Goal: Information Seeking & Learning: Understand process/instructions

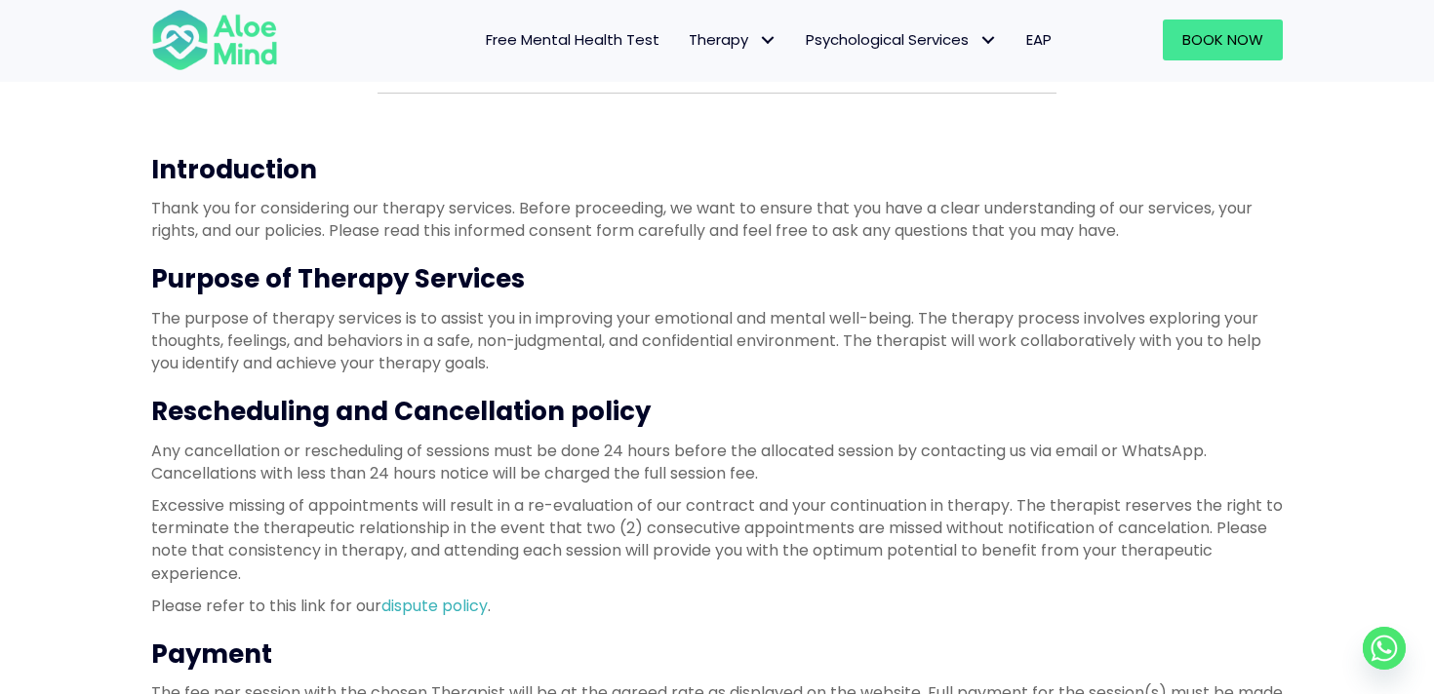
scroll to position [178, 0]
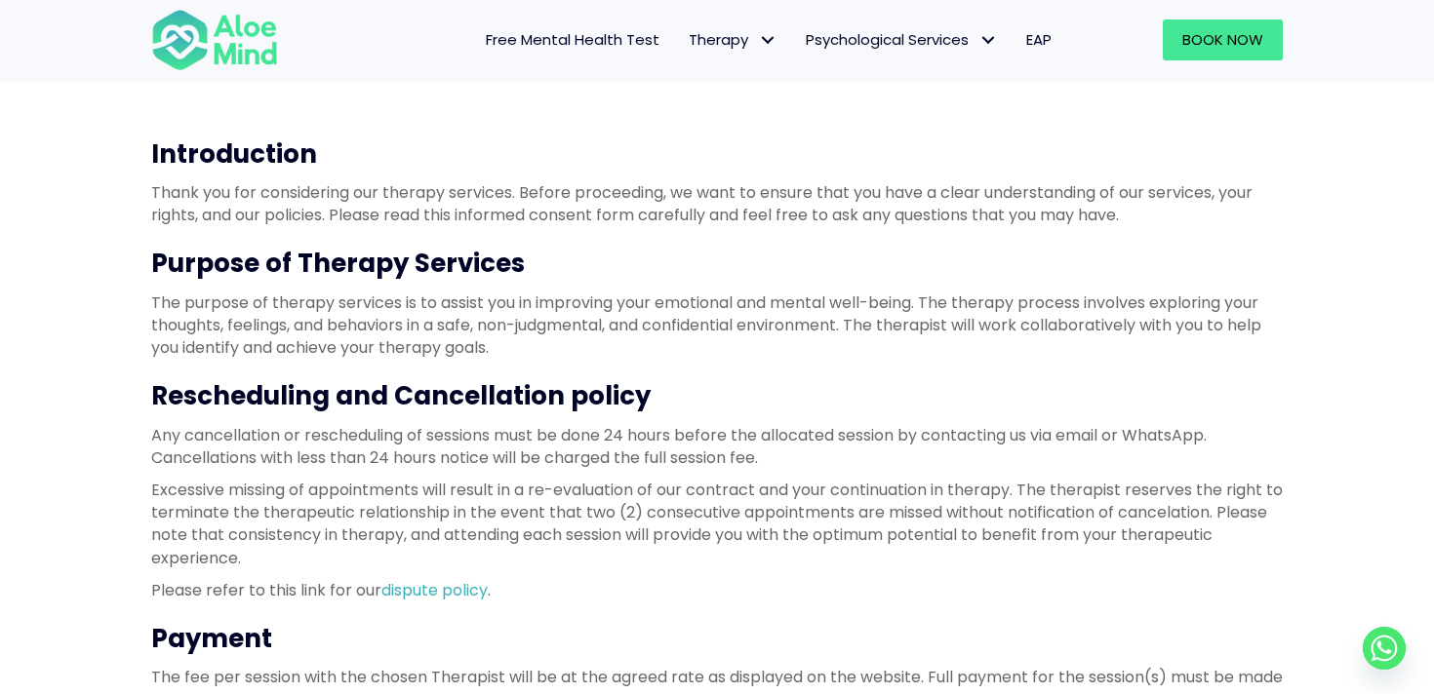
click at [513, 326] on p "The purpose of therapy services is to assist you in improving your emotional an…" at bounding box center [716, 326] width 1131 height 68
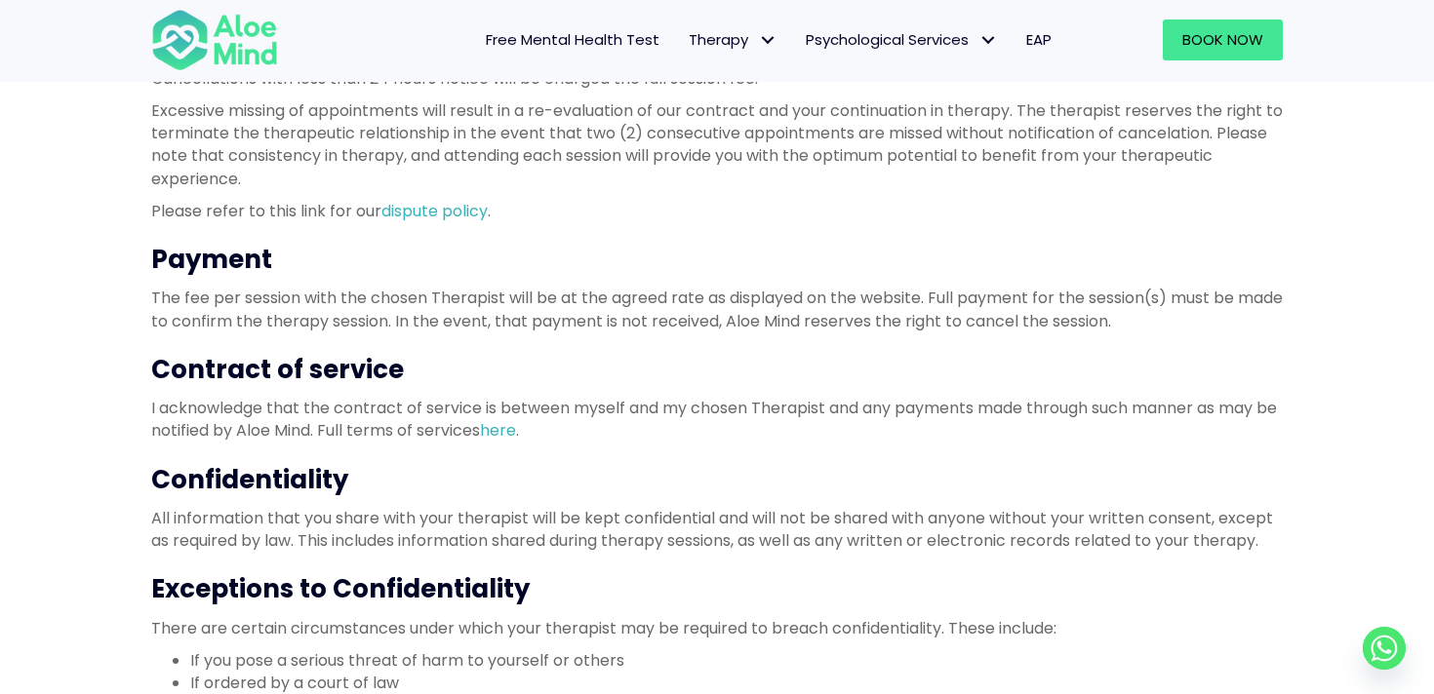
scroll to position [570, 0]
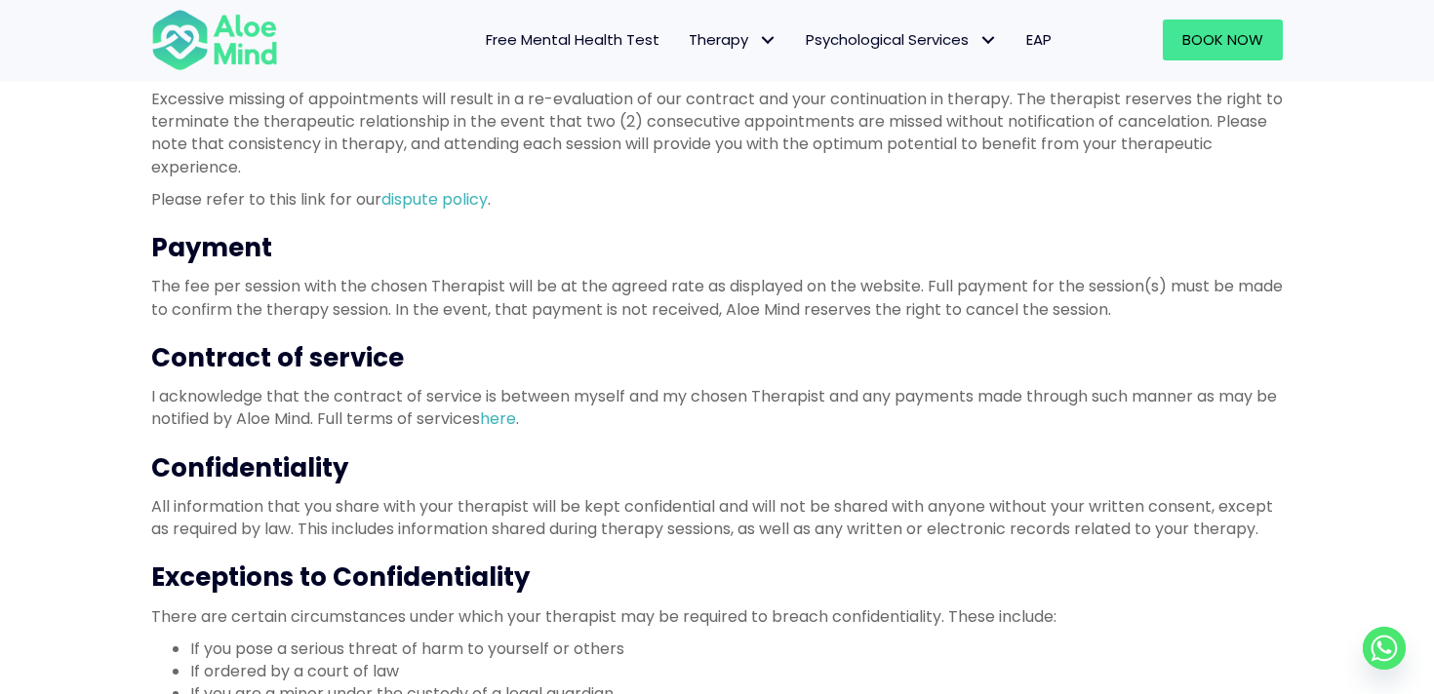
click at [483, 533] on p "All information that you share with your therapist will be kept confidential an…" at bounding box center [716, 517] width 1131 height 45
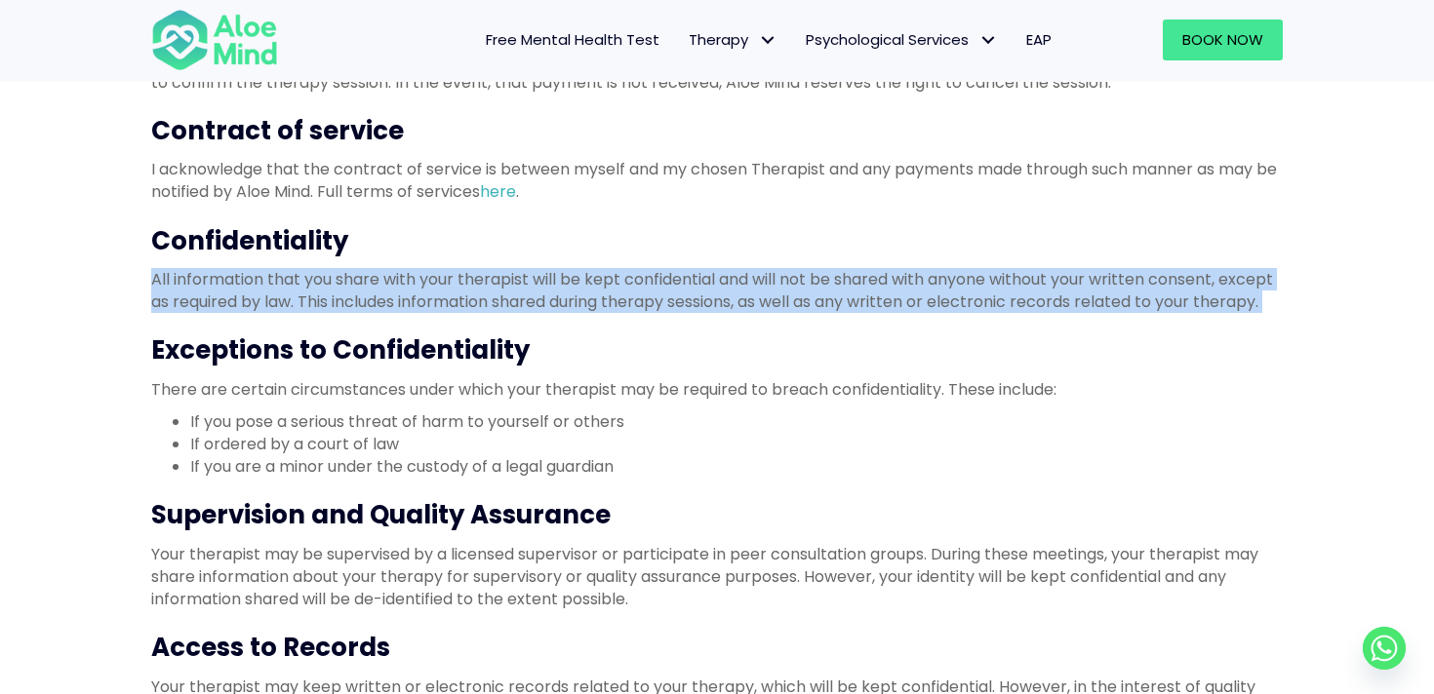
scroll to position [796, 0]
click at [437, 606] on p "Your therapist may be supervised by a licensed supervisor or participate in pee…" at bounding box center [716, 578] width 1131 height 68
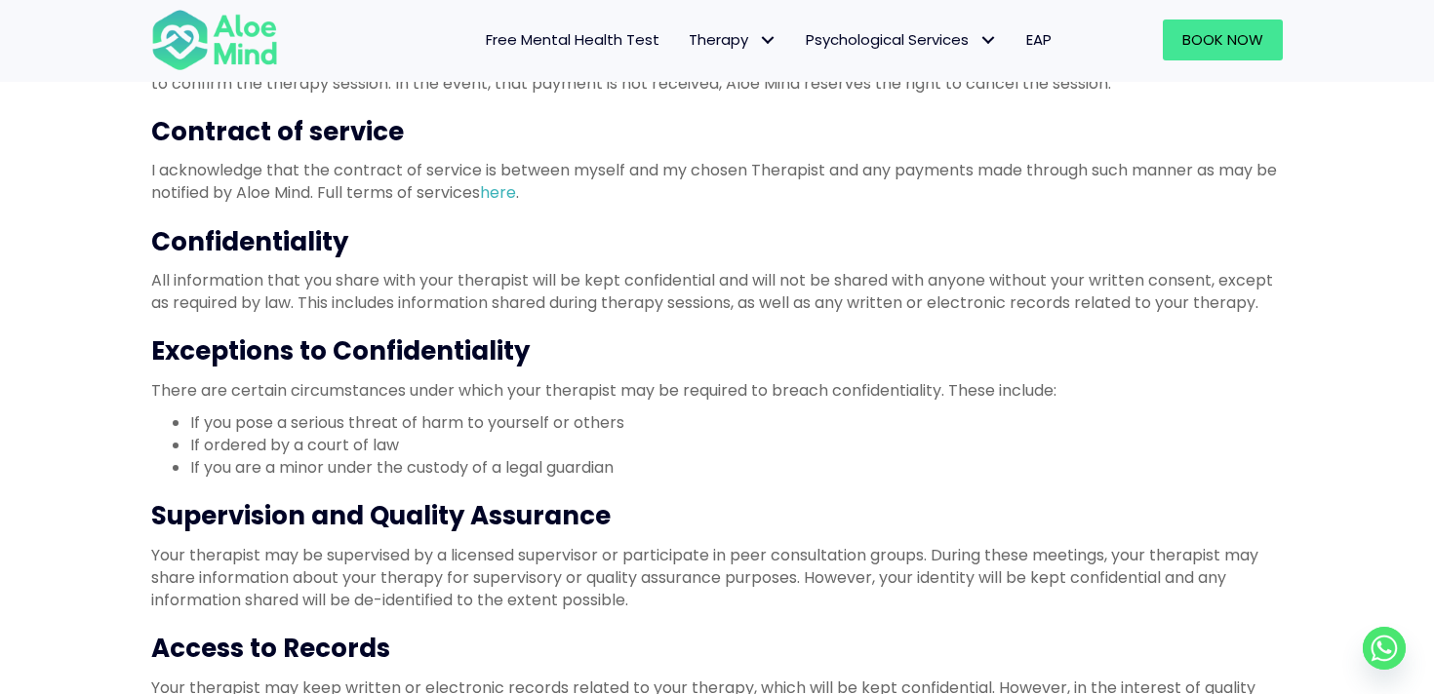
click at [437, 606] on p "Your therapist may be supervised by a licensed supervisor or participate in pee…" at bounding box center [716, 578] width 1131 height 68
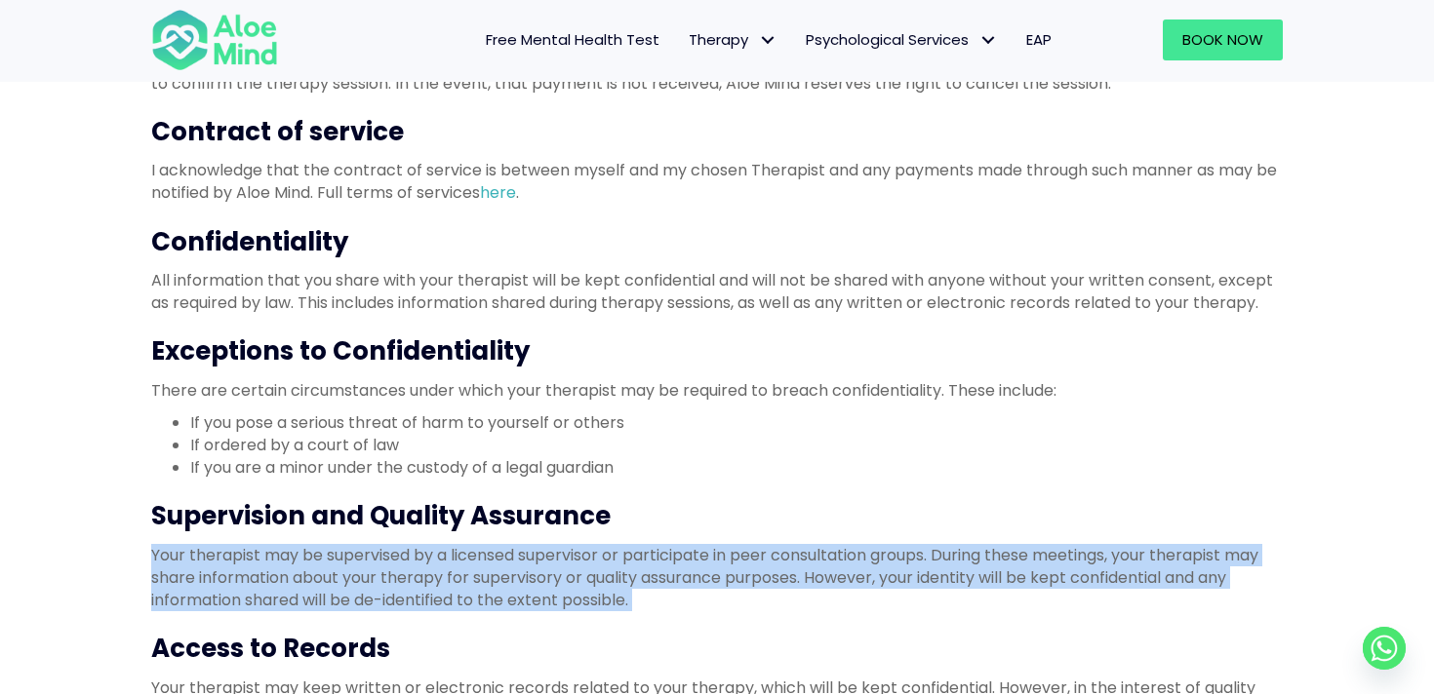
click at [437, 606] on p "Your therapist may be supervised by a licensed supervisor or participate in pee…" at bounding box center [716, 578] width 1131 height 68
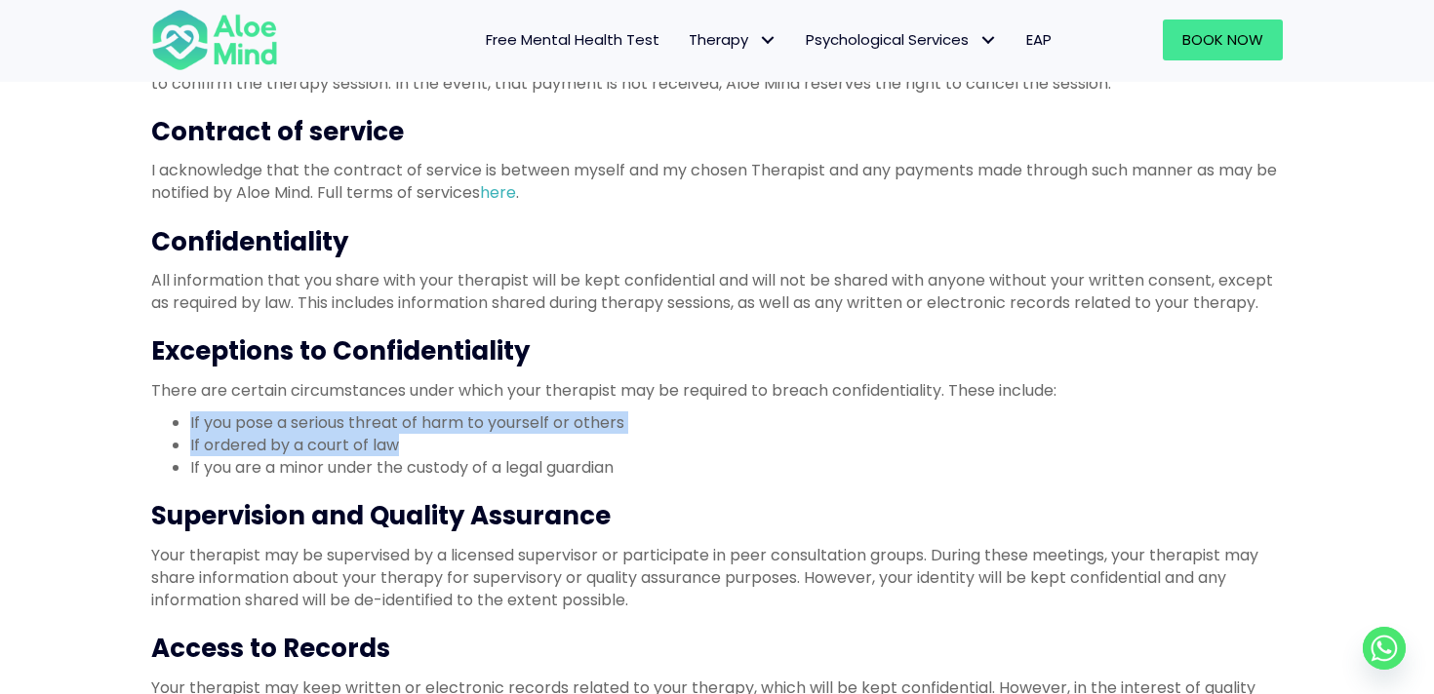
drag, startPoint x: 404, startPoint y: 445, endPoint x: 175, endPoint y: 426, distance: 229.9
click at [175, 426] on ul "If you pose a serious threat of harm to yourself or others If ordered by a cour…" at bounding box center [716, 446] width 1131 height 68
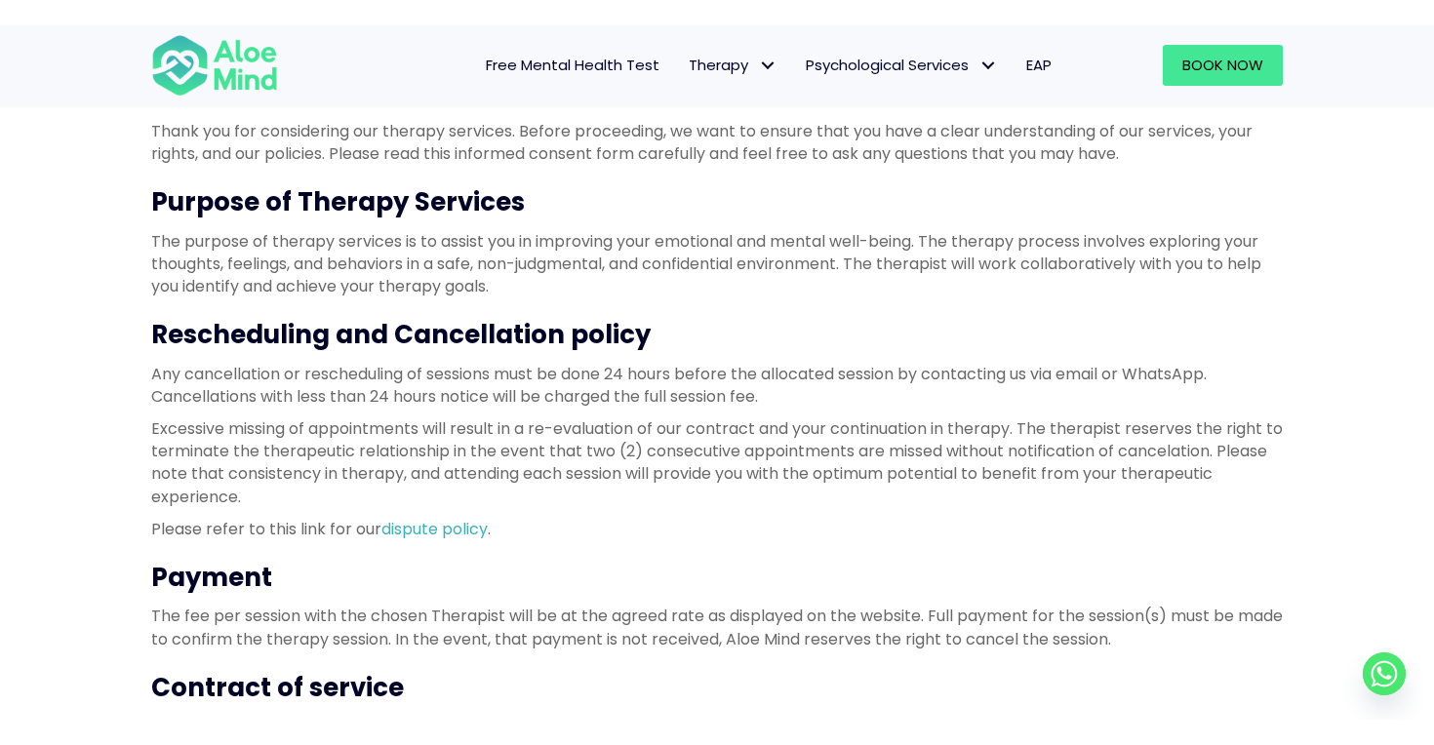
scroll to position [262, 0]
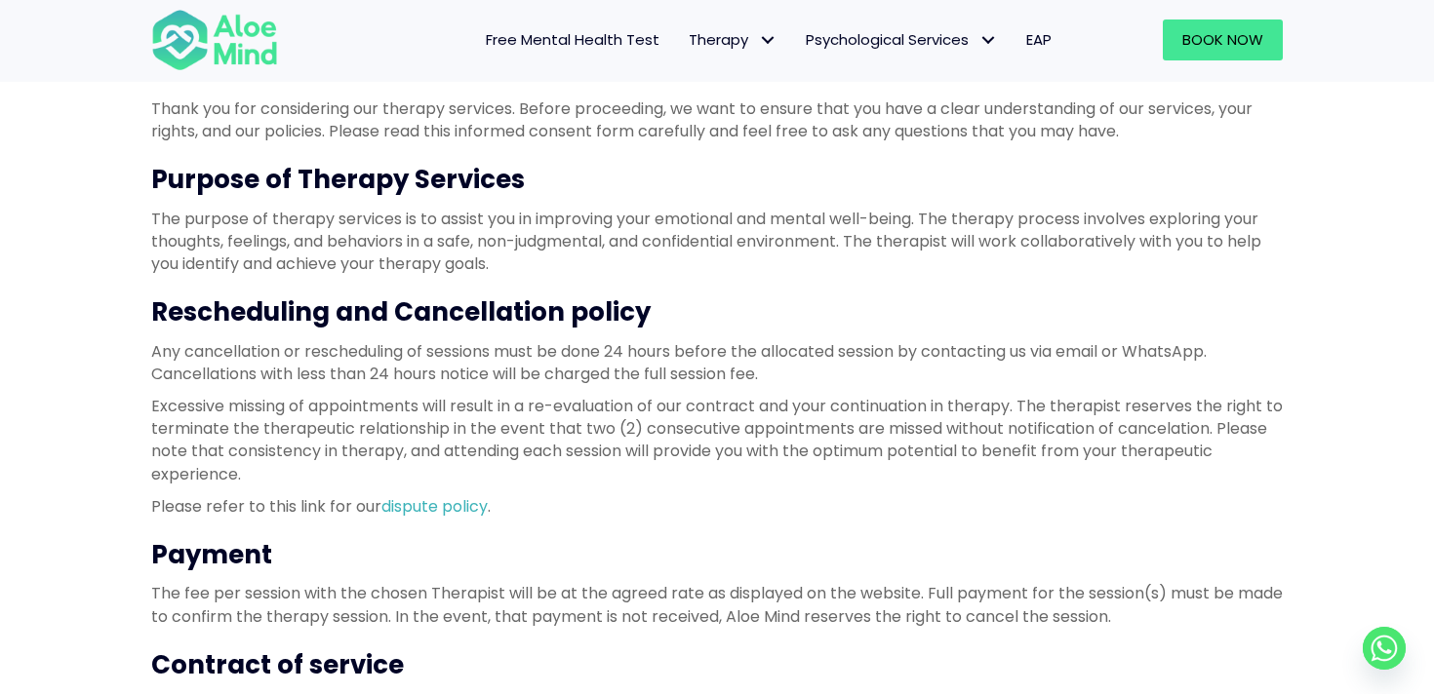
click at [432, 300] on h3 "Rescheduling and Cancellation policy" at bounding box center [716, 312] width 1131 height 35
